Goal: Task Accomplishment & Management: Use online tool/utility

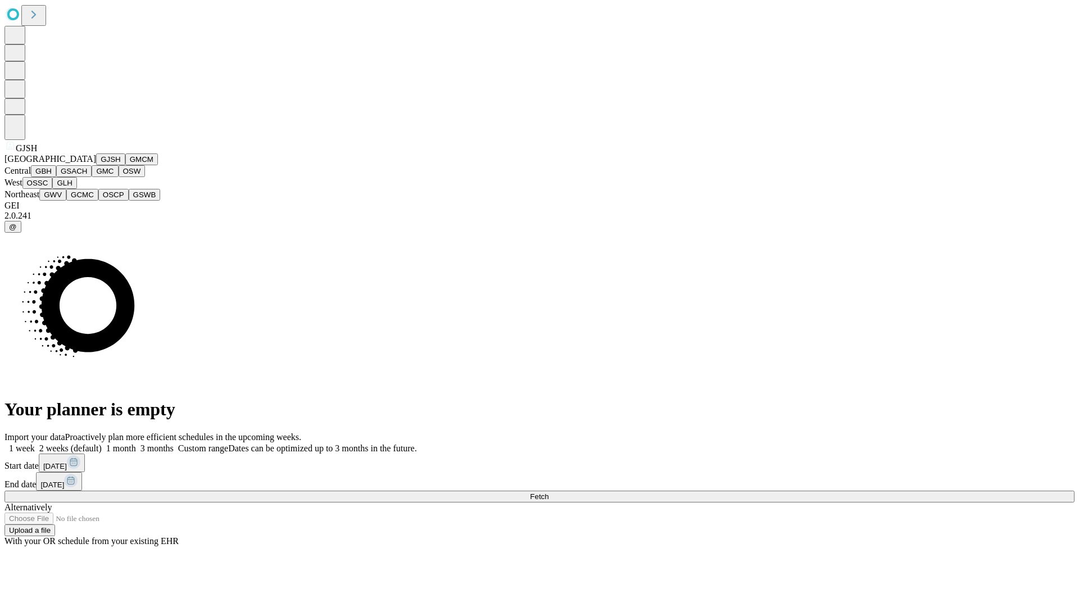
click at [96, 165] on button "GJSH" at bounding box center [110, 159] width 29 height 12
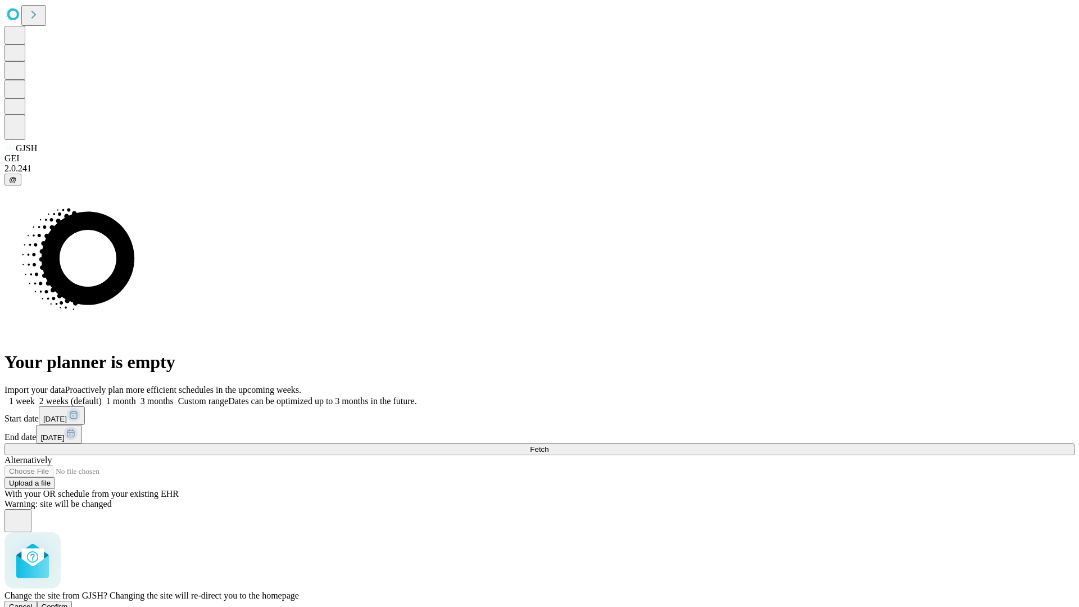
click at [68, 603] on span "Confirm" at bounding box center [55, 607] width 26 height 8
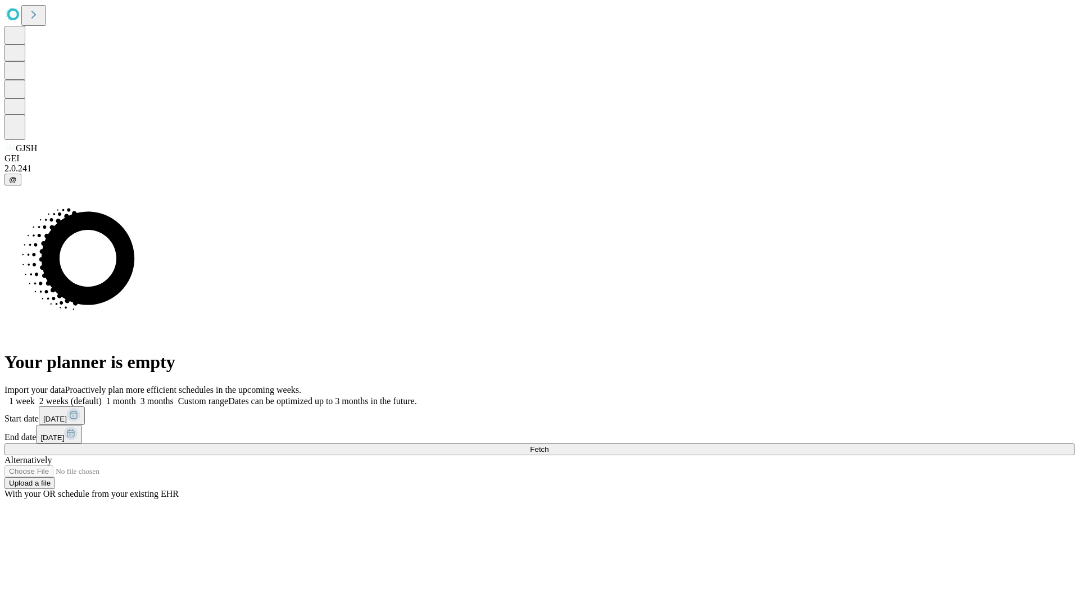
click at [35, 396] on label "1 week" at bounding box center [19, 401] width 30 height 10
click at [549, 445] on span "Fetch" at bounding box center [539, 449] width 19 height 8
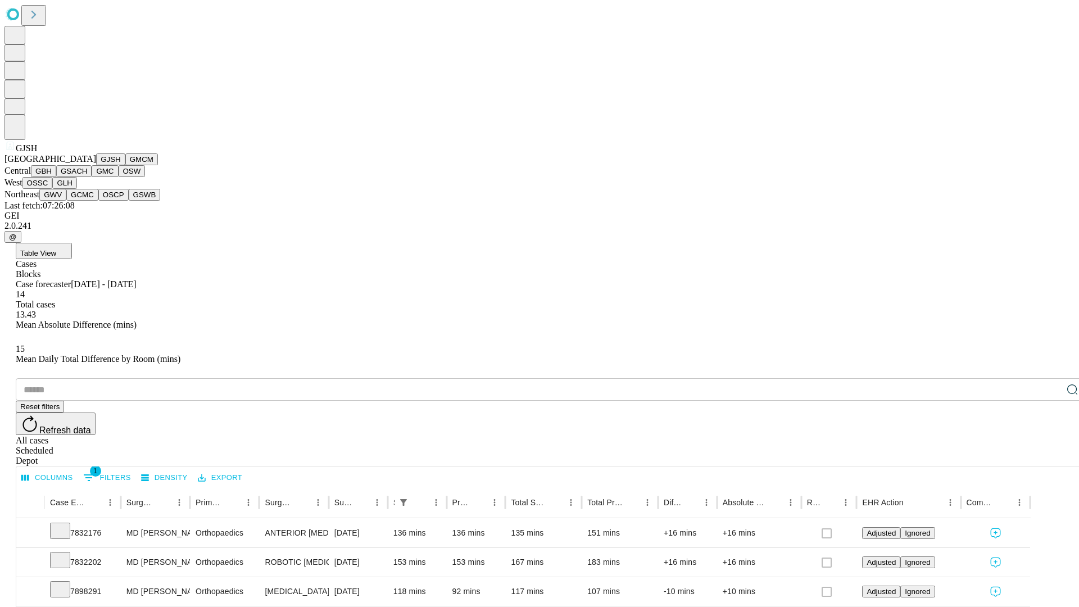
click at [125, 165] on button "GMCM" at bounding box center [141, 159] width 33 height 12
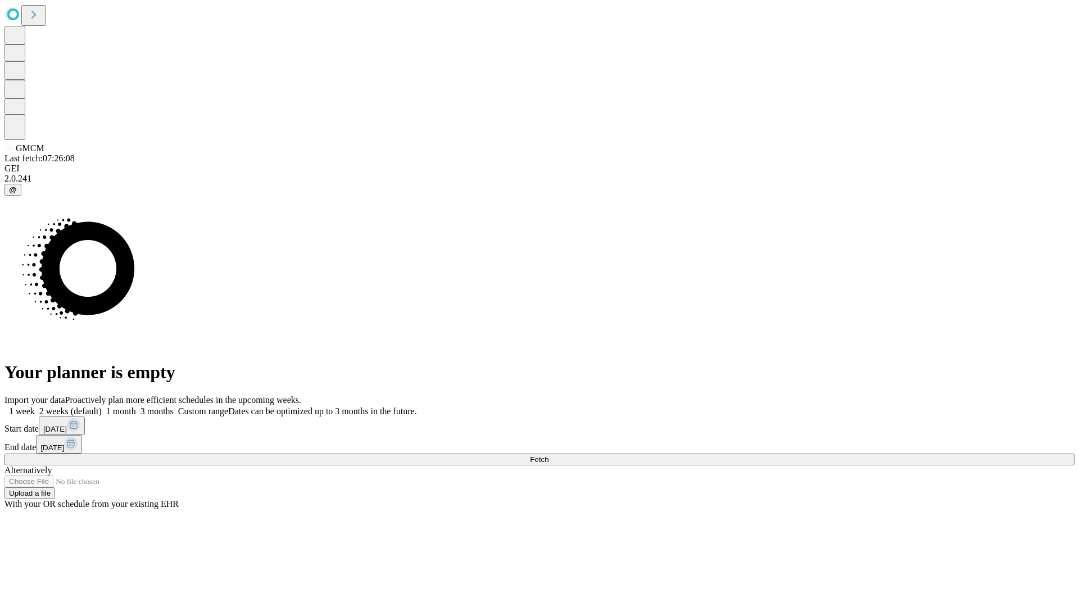
click at [35, 406] on label "1 week" at bounding box center [19, 411] width 30 height 10
click at [549, 455] on span "Fetch" at bounding box center [539, 459] width 19 height 8
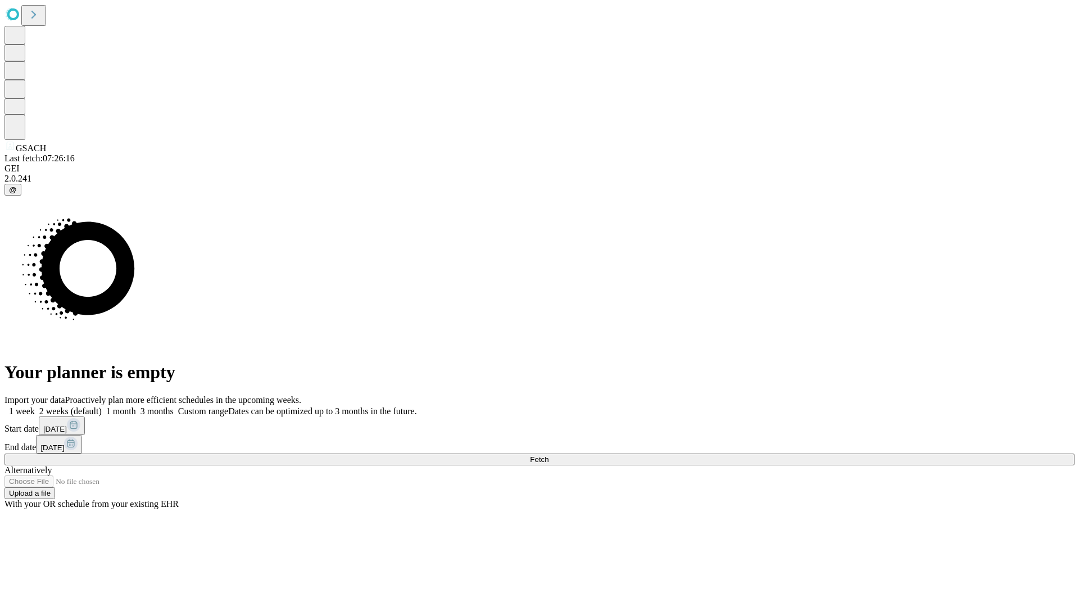
click at [35, 406] on label "1 week" at bounding box center [19, 411] width 30 height 10
click at [549, 455] on span "Fetch" at bounding box center [539, 459] width 19 height 8
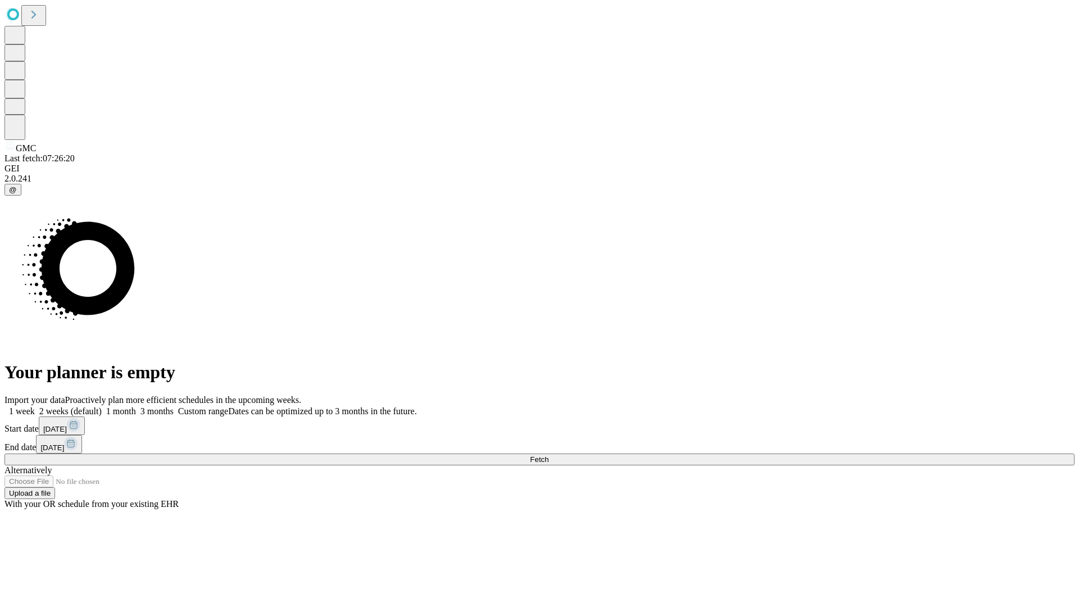
click at [35, 406] on label "1 week" at bounding box center [19, 411] width 30 height 10
click at [549, 455] on span "Fetch" at bounding box center [539, 459] width 19 height 8
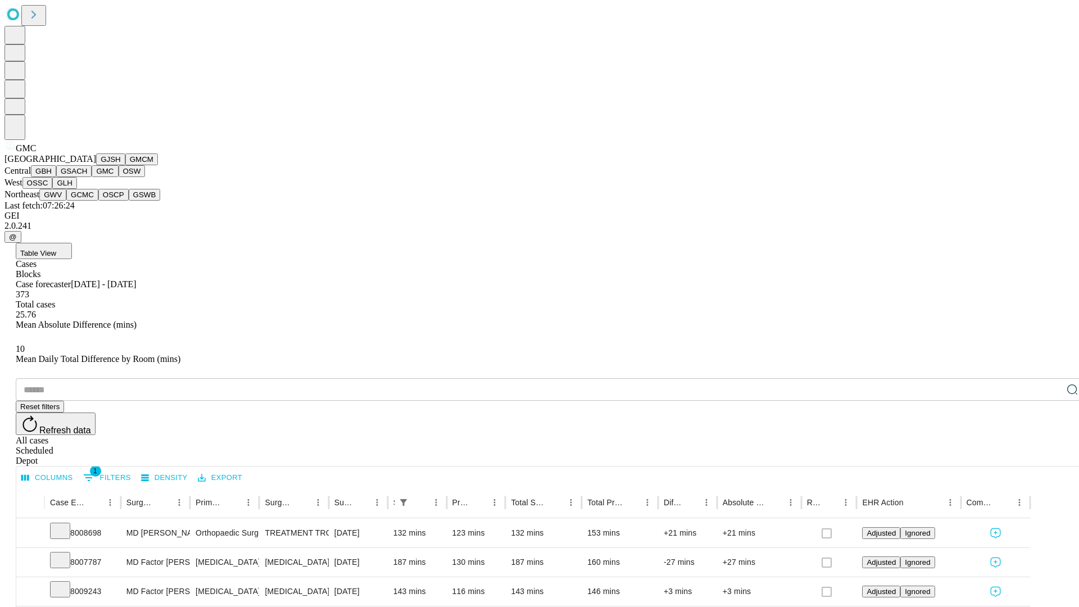
click at [119, 177] on button "OSW" at bounding box center [132, 171] width 27 height 12
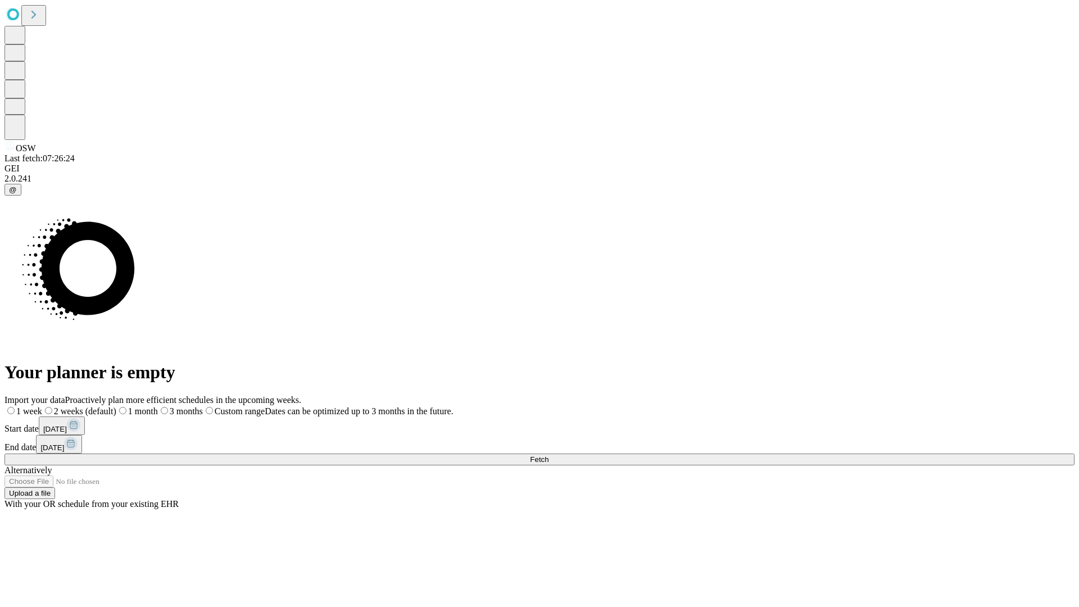
click at [42, 406] on label "1 week" at bounding box center [23, 411] width 38 height 10
click at [549, 455] on span "Fetch" at bounding box center [539, 459] width 19 height 8
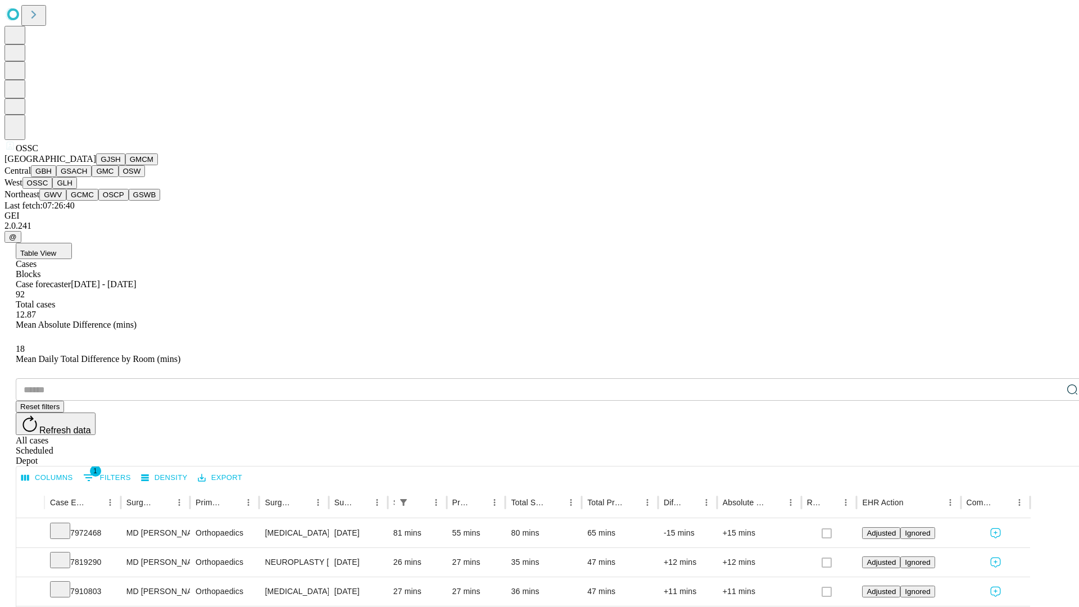
click at [76, 189] on button "GLH" at bounding box center [64, 183] width 24 height 12
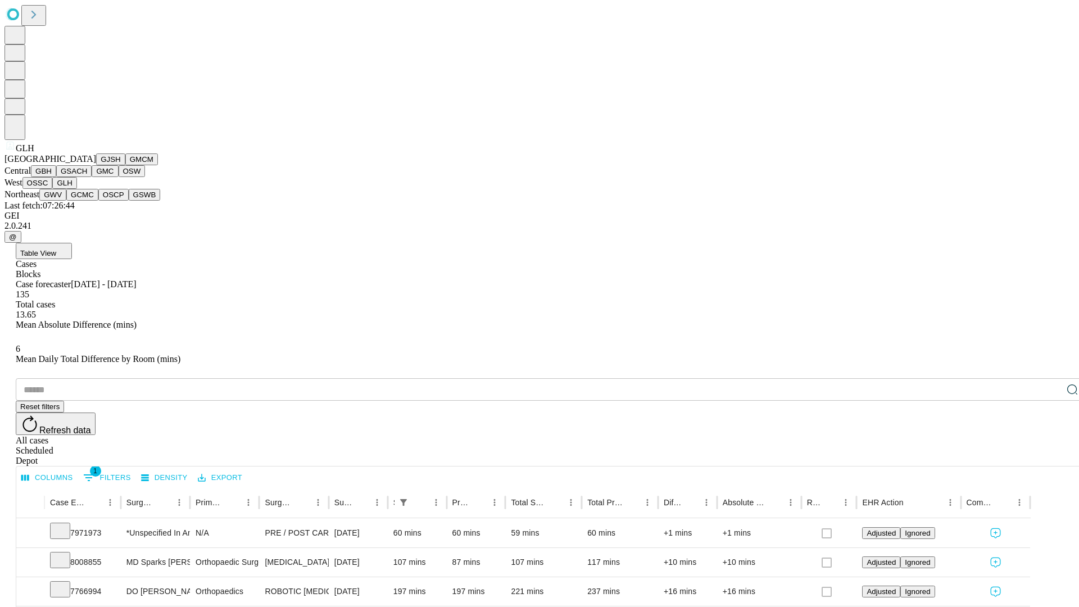
click at [66, 201] on button "GWV" at bounding box center [52, 195] width 27 height 12
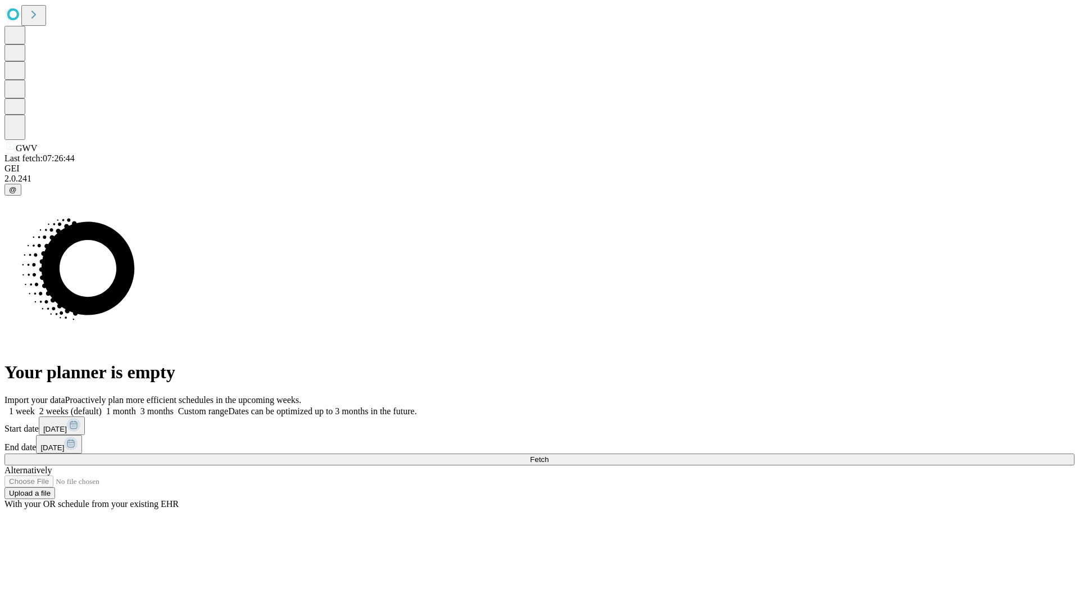
click at [35, 406] on label "1 week" at bounding box center [19, 411] width 30 height 10
click at [549, 455] on span "Fetch" at bounding box center [539, 459] width 19 height 8
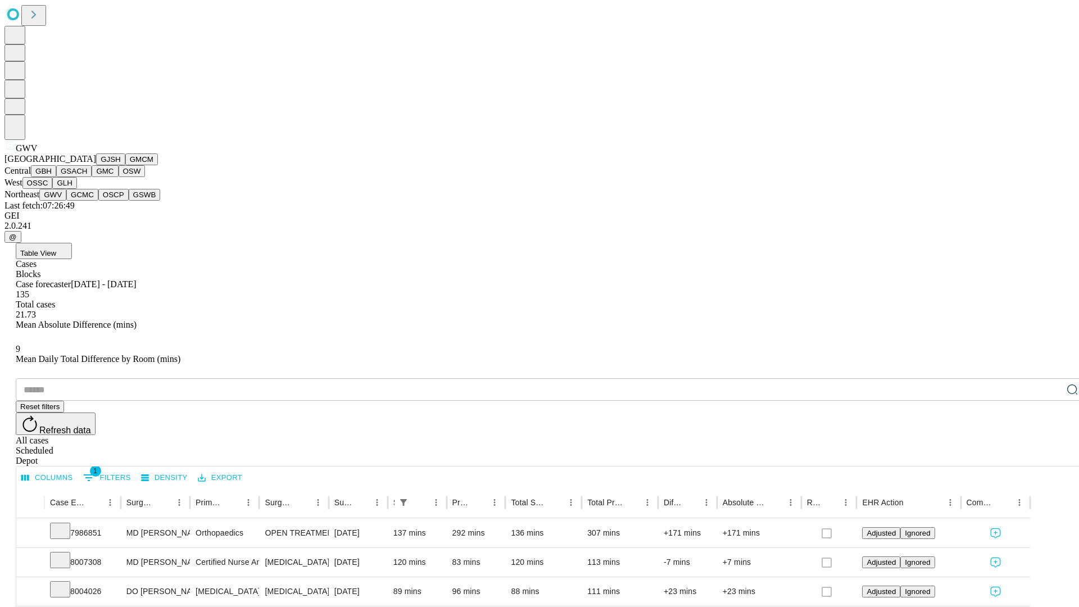
click at [87, 201] on button "GCMC" at bounding box center [82, 195] width 32 height 12
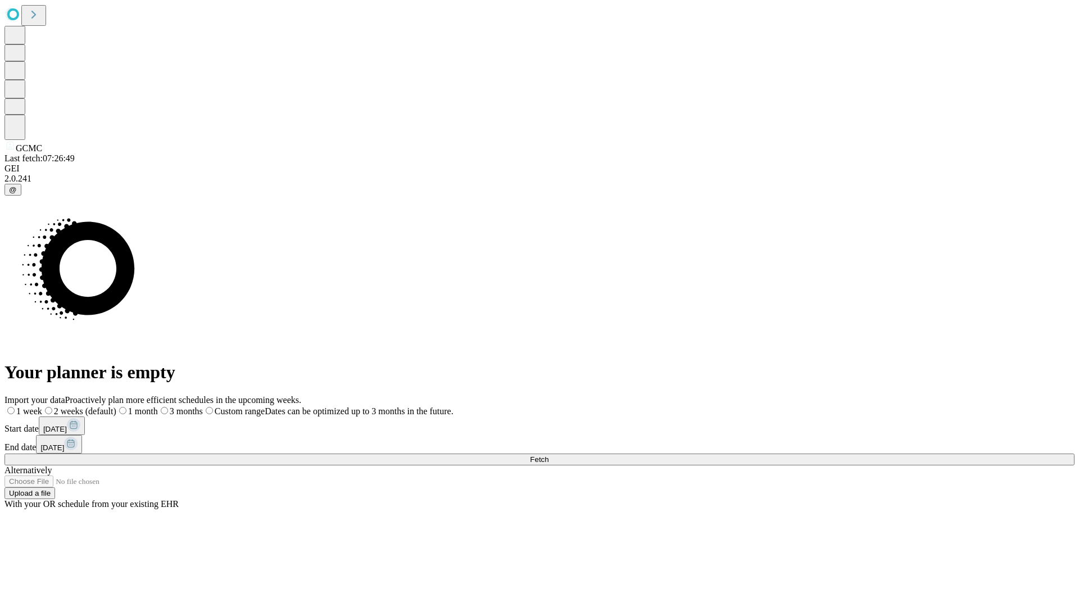
click at [42, 406] on label "1 week" at bounding box center [23, 411] width 38 height 10
click at [549, 455] on span "Fetch" at bounding box center [539, 459] width 19 height 8
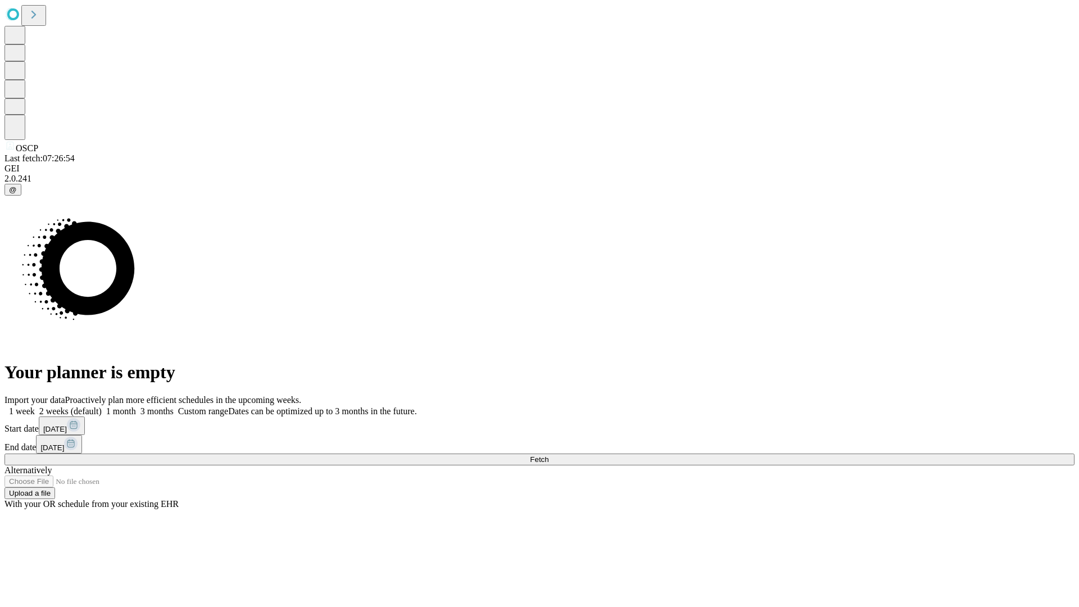
click at [35, 406] on label "1 week" at bounding box center [19, 411] width 30 height 10
click at [549, 455] on span "Fetch" at bounding box center [539, 459] width 19 height 8
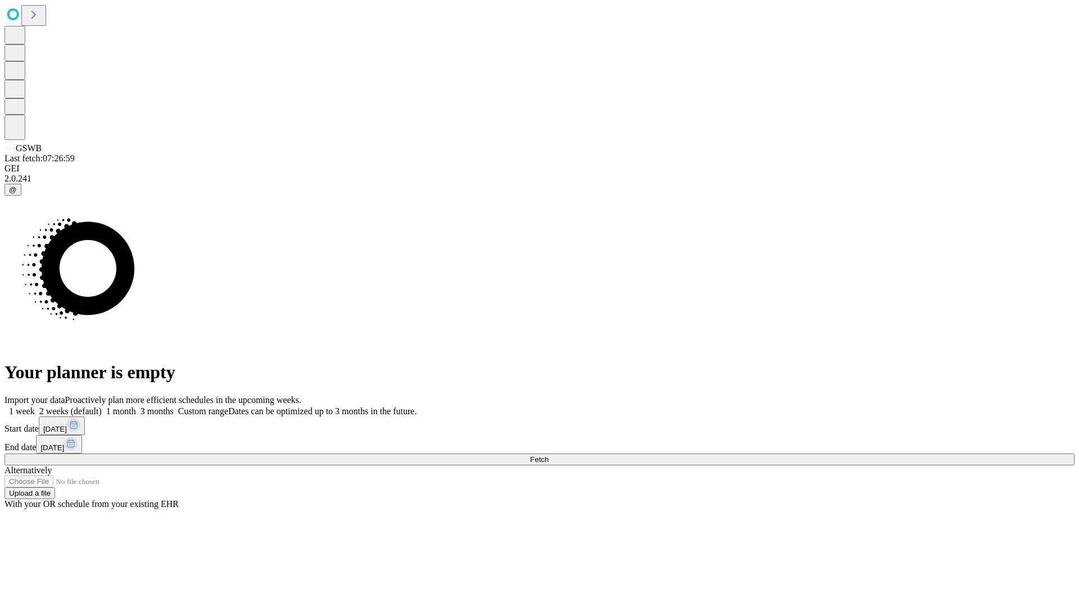
click at [35, 406] on label "1 week" at bounding box center [19, 411] width 30 height 10
click at [549, 455] on span "Fetch" at bounding box center [539, 459] width 19 height 8
